Goal: Obtain resource: Download file/media

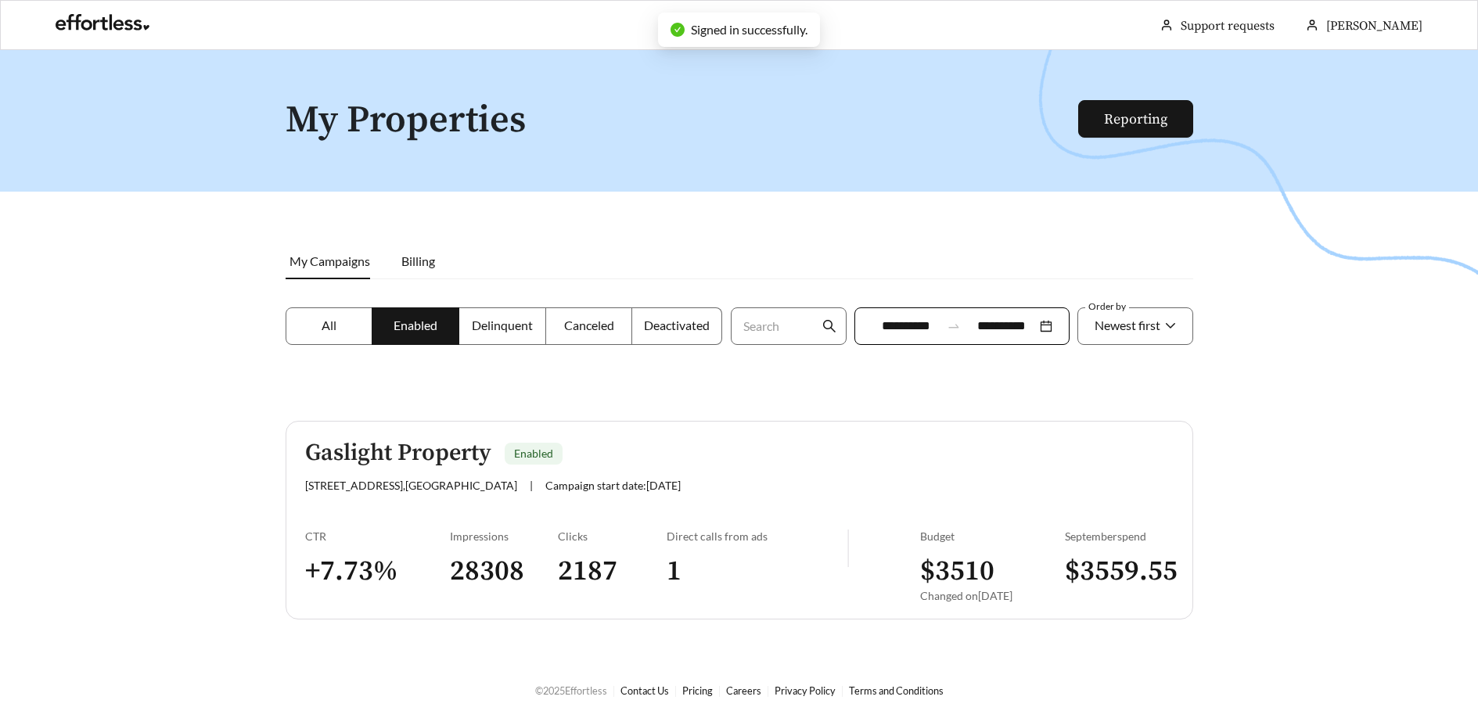
scroll to position [50, 0]
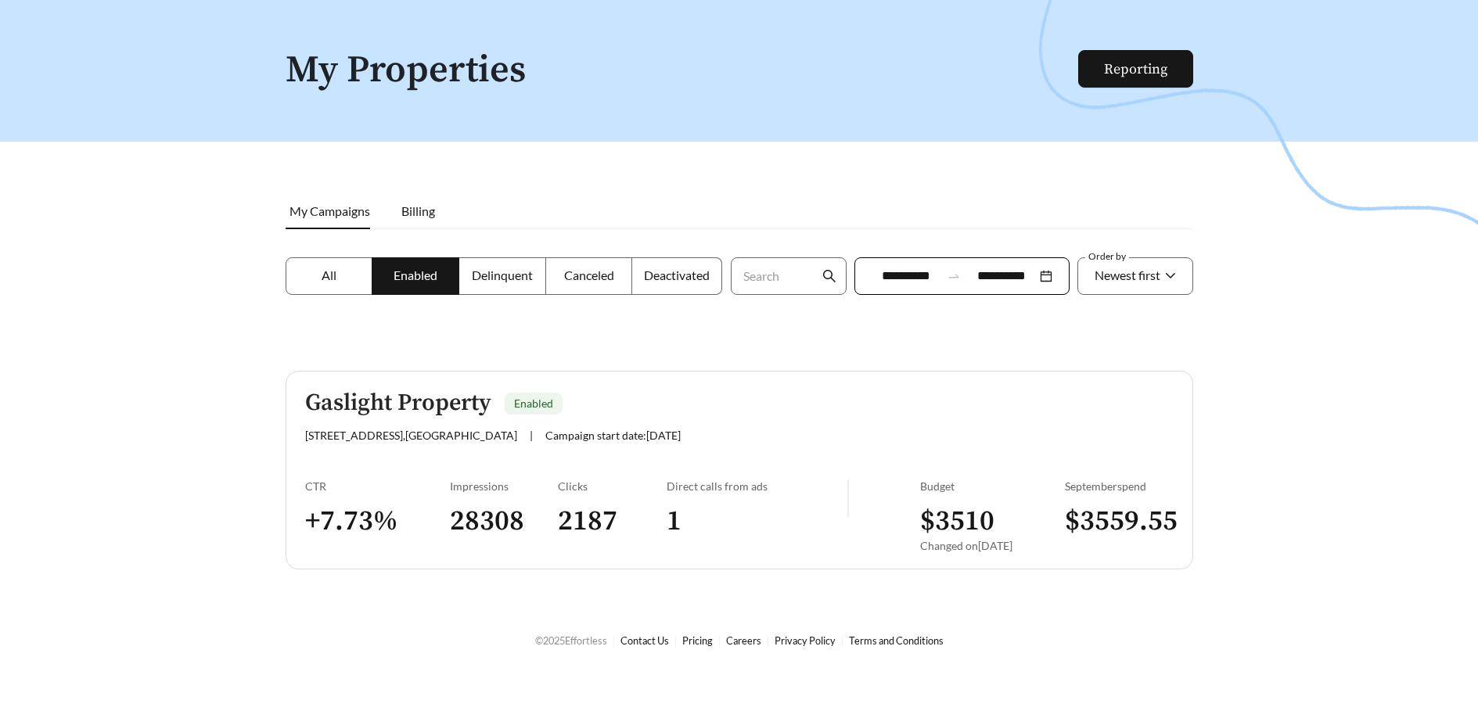
click at [350, 207] on span "My Campaigns" at bounding box center [330, 210] width 81 height 15
click at [448, 405] on h5 "Gaslight Property" at bounding box center [398, 403] width 186 height 26
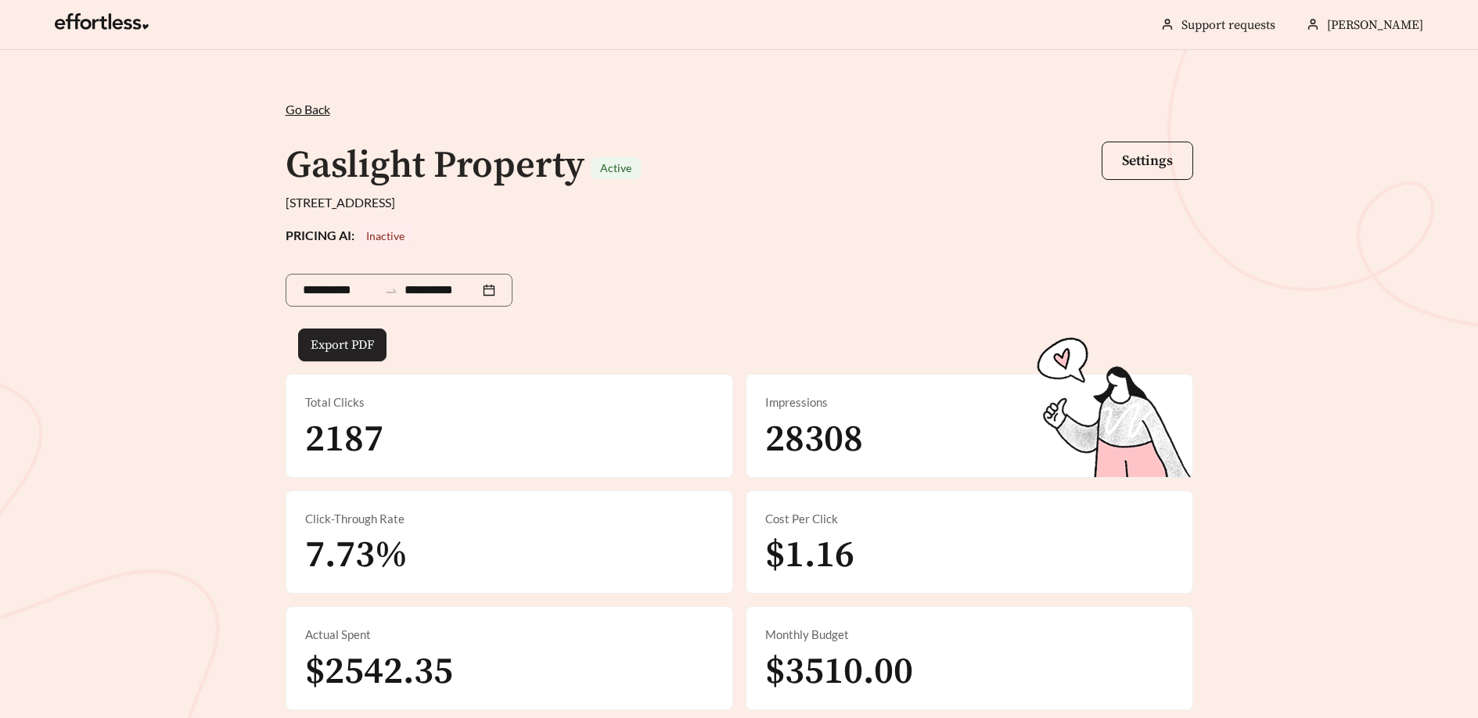
click at [350, 347] on span "Export PDF" at bounding box center [342, 345] width 63 height 19
